Goal: Information Seeking & Learning: Check status

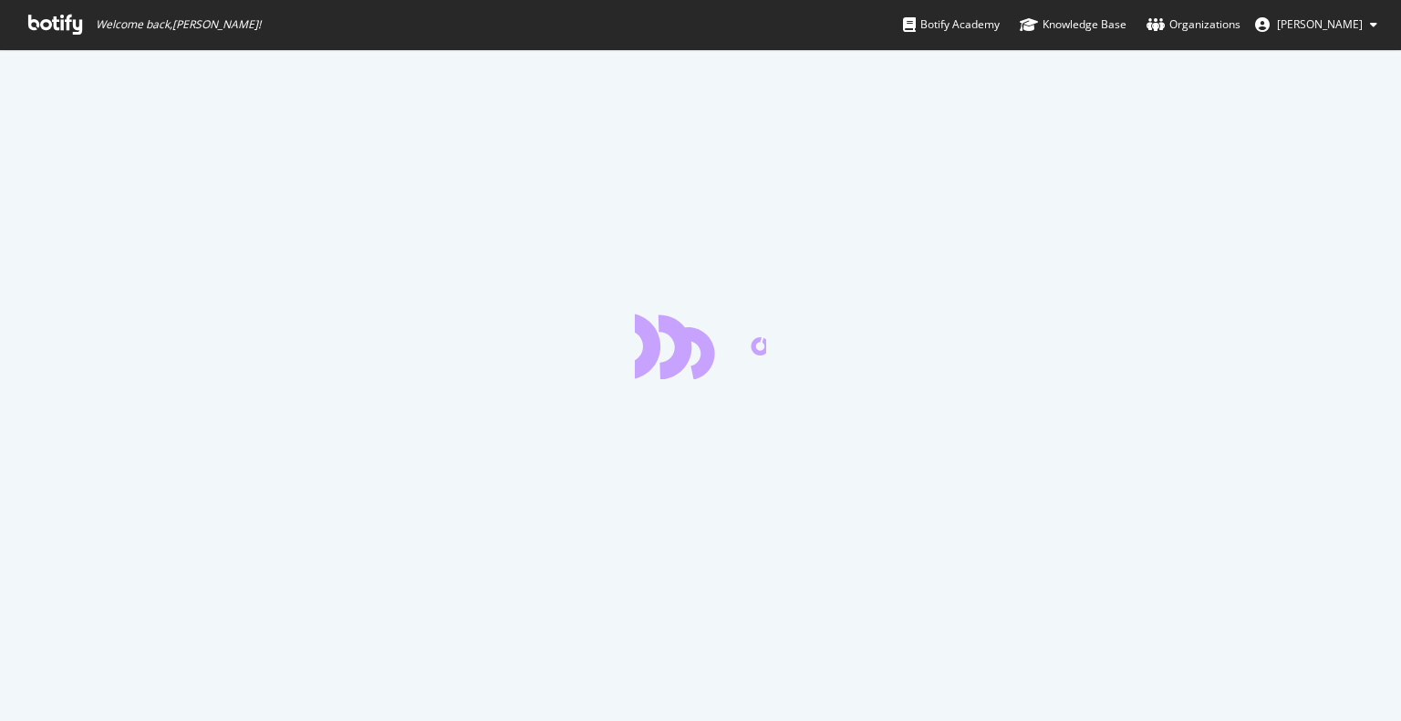
click at [55, 24] on icon at bounding box center [55, 25] width 54 height 20
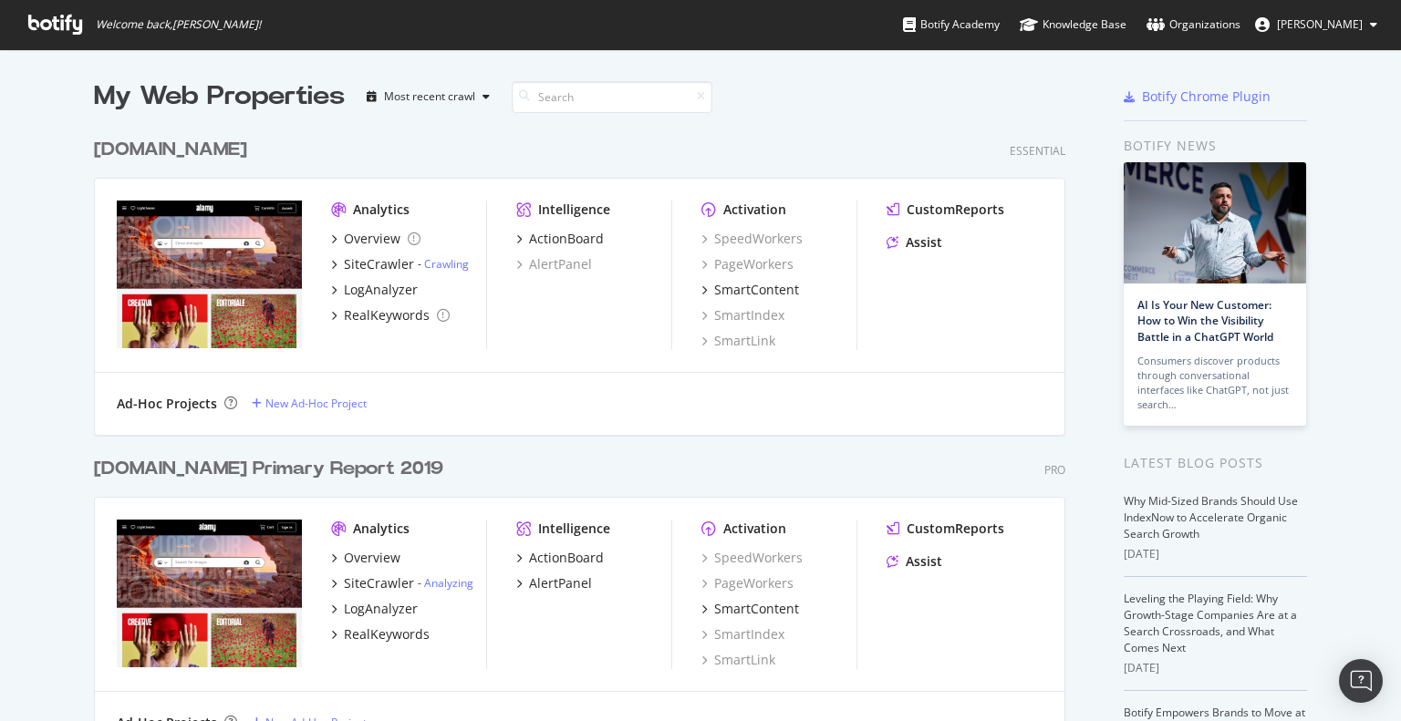
scroll to position [274, 0]
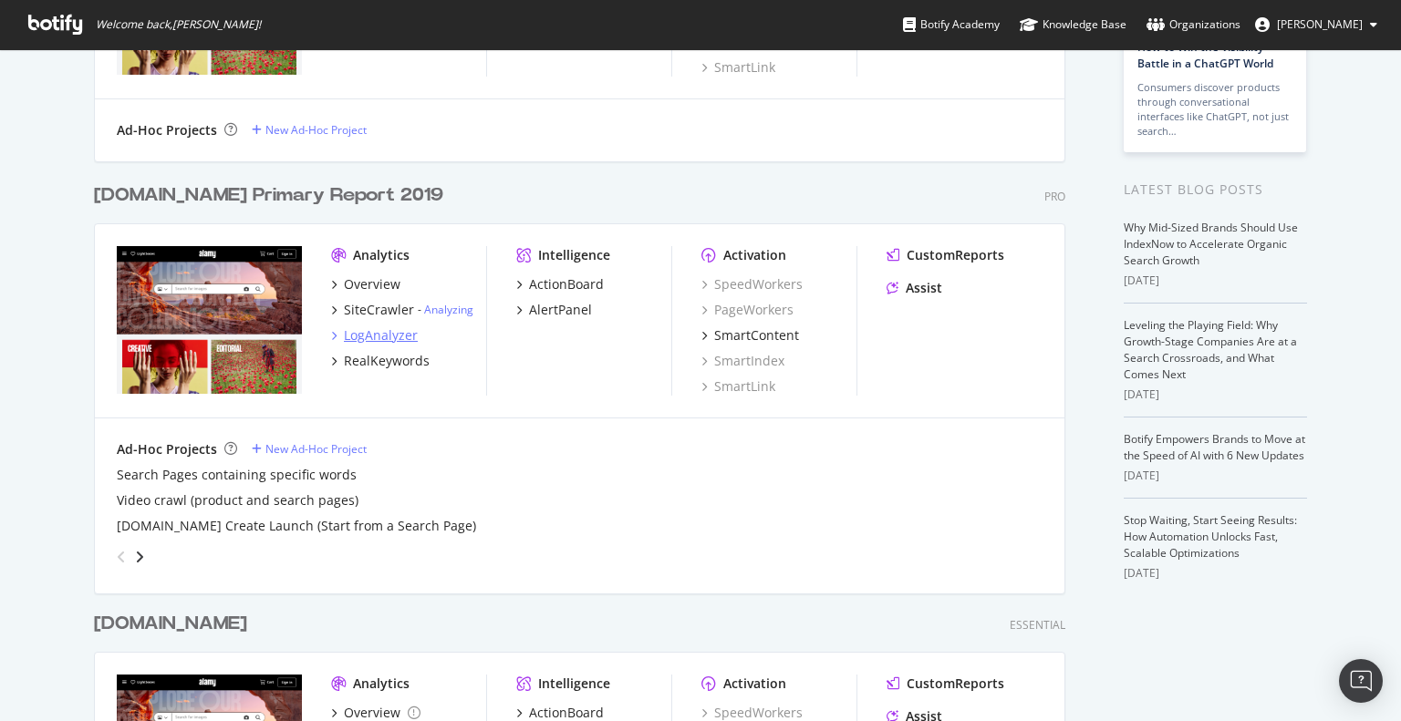
click at [371, 336] on div "LogAnalyzer" at bounding box center [381, 335] width 74 height 18
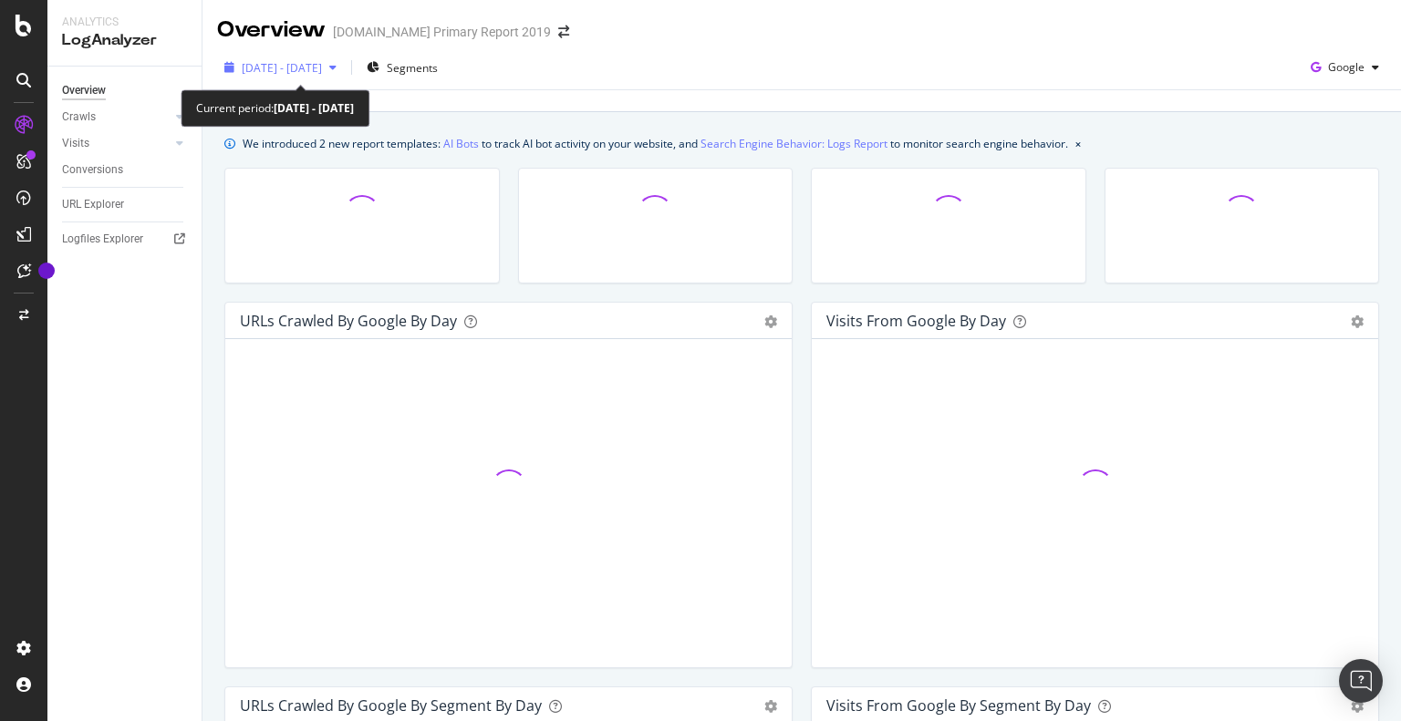
click at [302, 54] on div "[DATE] - [DATE]" at bounding box center [280, 67] width 127 height 27
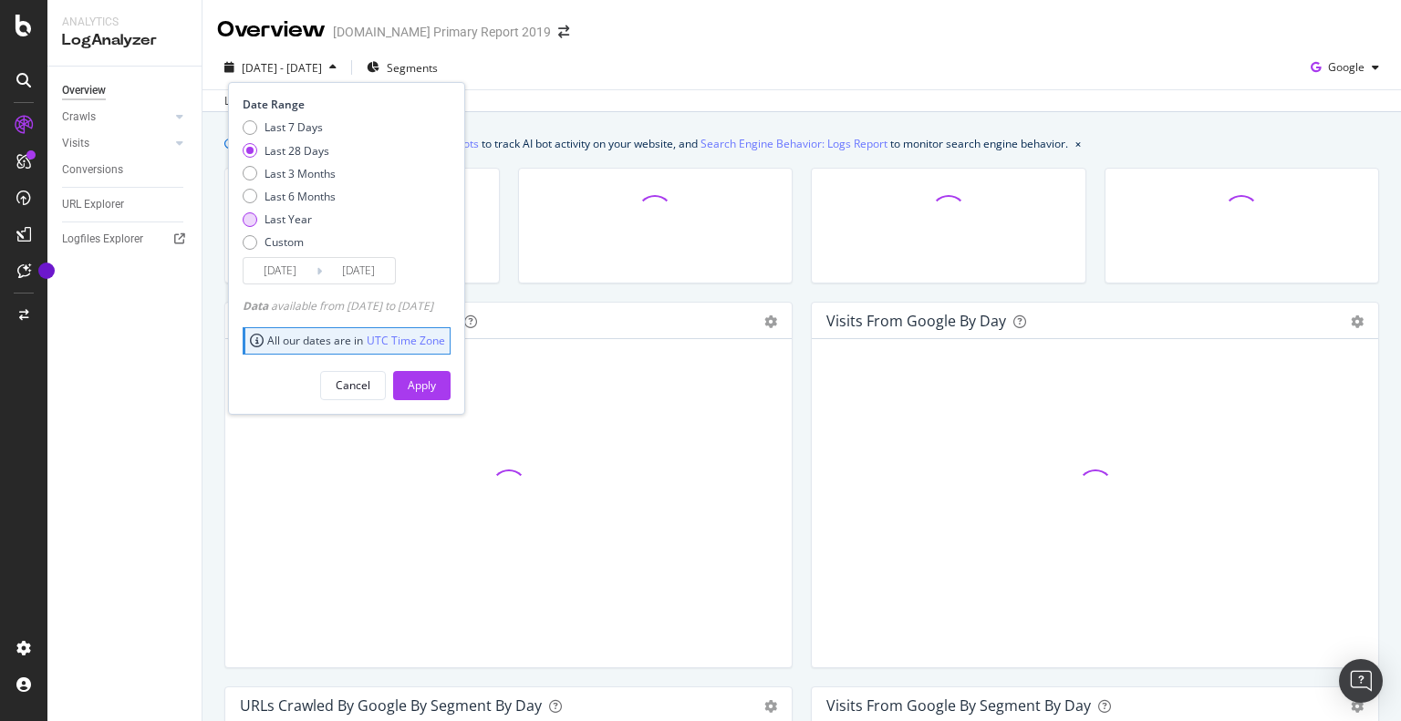
click at [277, 219] on div "Last Year" at bounding box center [287, 220] width 47 height 16
type input "[DATE]"
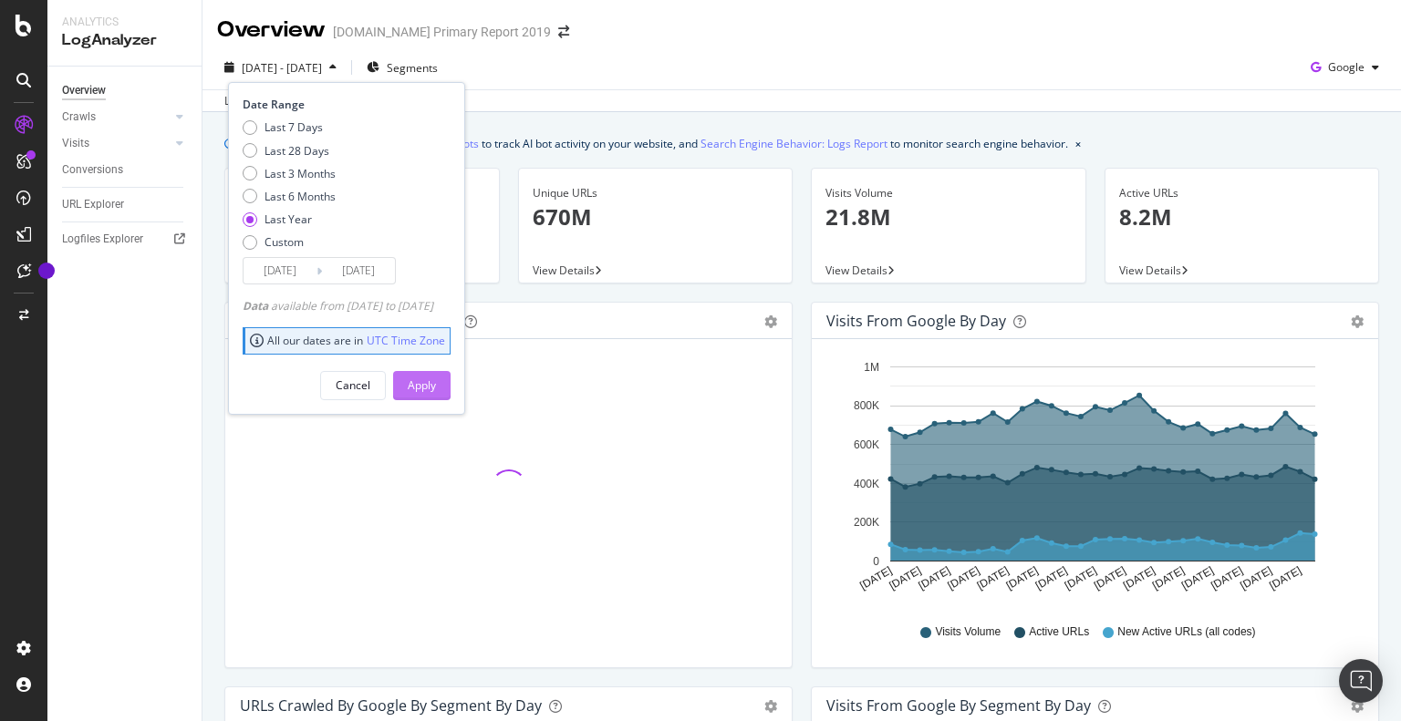
click at [451, 385] on button "Apply" at bounding box center [421, 385] width 57 height 29
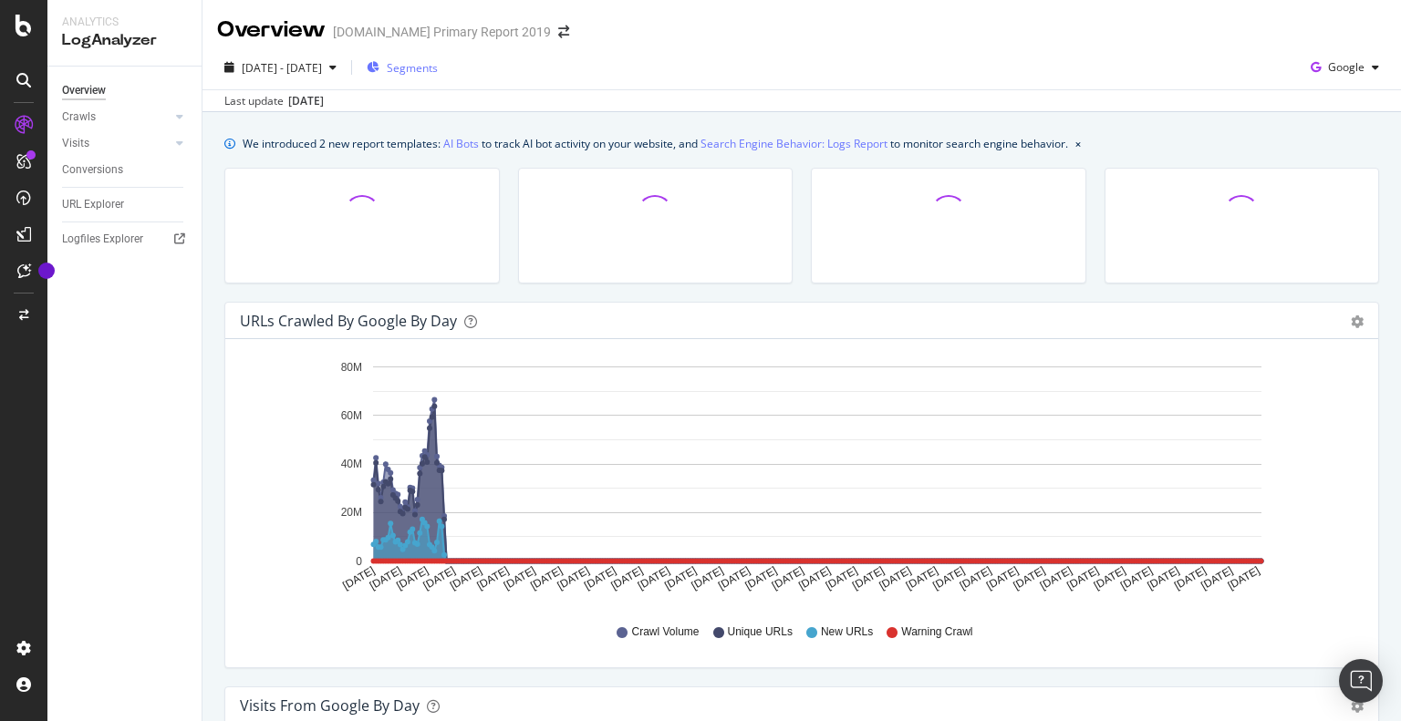
click at [438, 78] on div "Segments" at bounding box center [402, 67] width 71 height 27
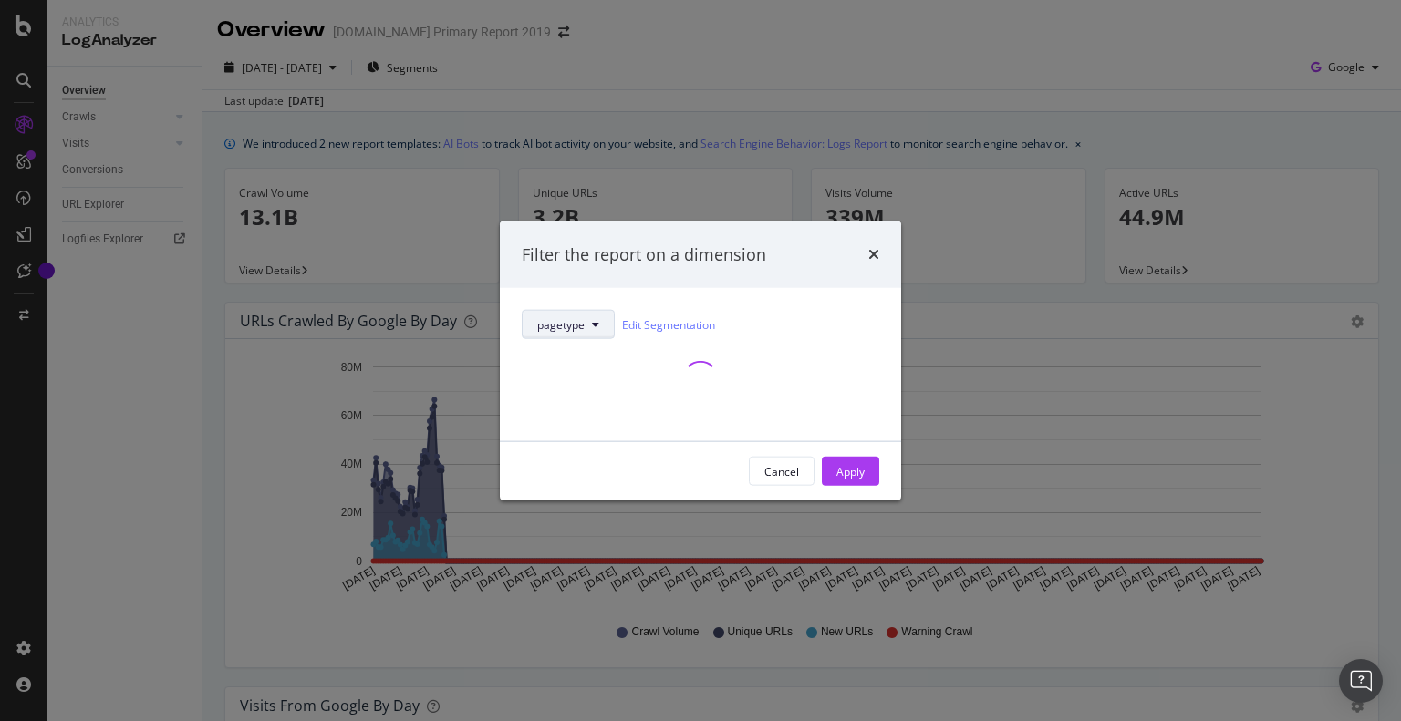
click at [584, 327] on span "pagetype" at bounding box center [560, 324] width 47 height 16
click at [790, 332] on div "pagetype Edit Segmentation" at bounding box center [701, 324] width 358 height 29
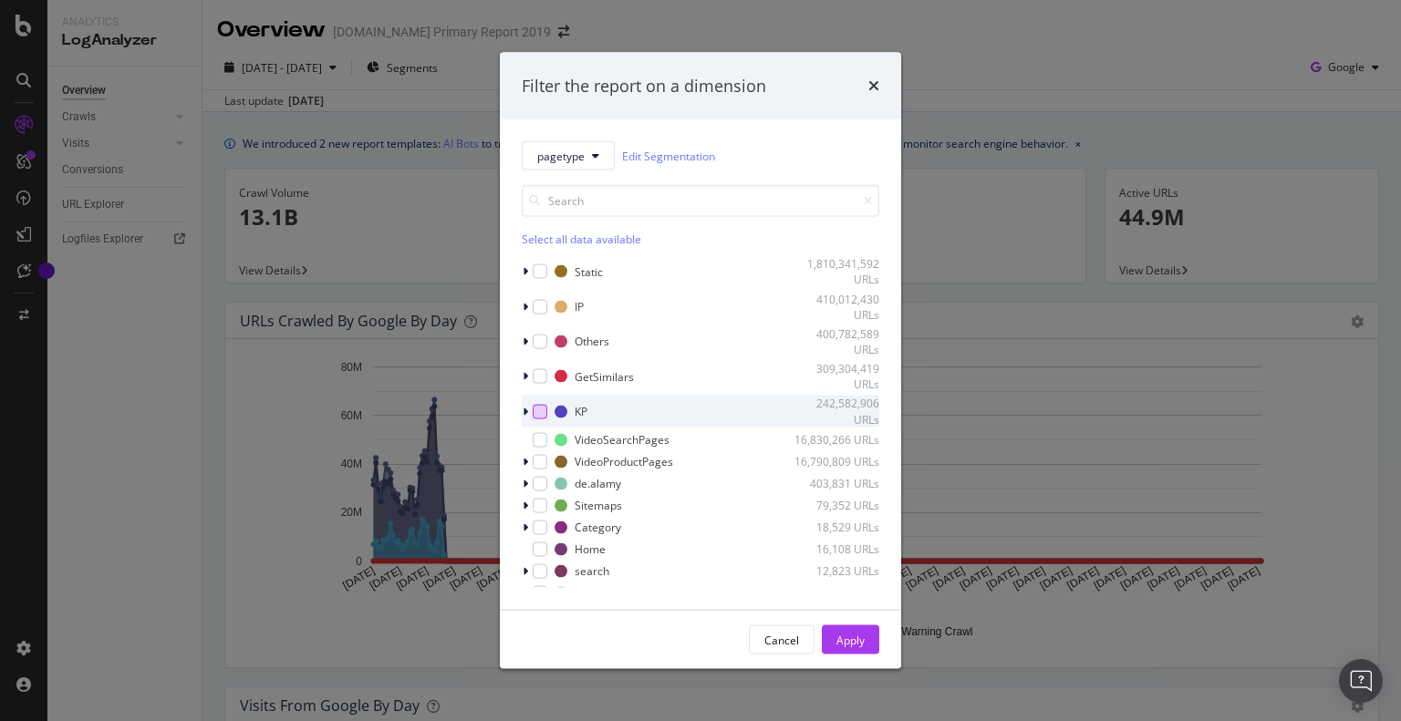
click at [543, 409] on div "modal" at bounding box center [540, 411] width 15 height 15
click at [865, 638] on button "Apply" at bounding box center [850, 640] width 57 height 29
